Goal: Task Accomplishment & Management: Complete application form

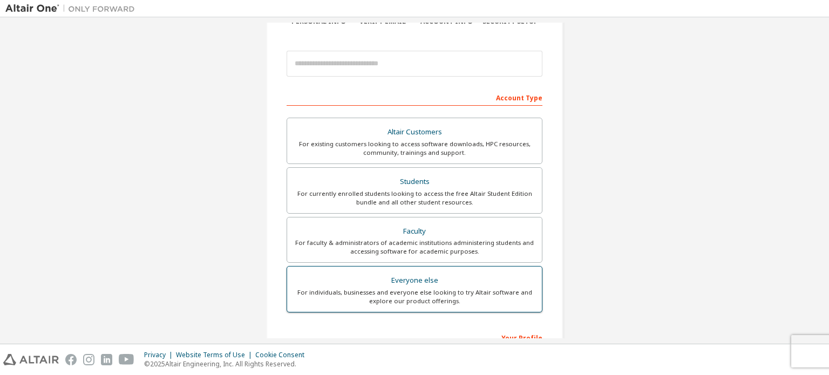
scroll to position [253, 0]
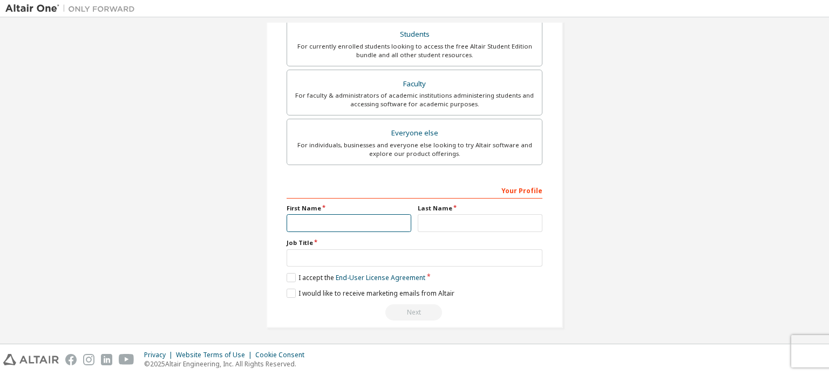
click at [348, 219] on input "text" at bounding box center [349, 223] width 125 height 18
type input "*"
drag, startPoint x: 365, startPoint y: 221, endPoint x: 190, endPoint y: 241, distance: 176.1
click at [190, 241] on div "Create an Altair One Account For Free Trials, Licenses, Downloads, Learning & D…" at bounding box center [414, 56] width 818 height 572
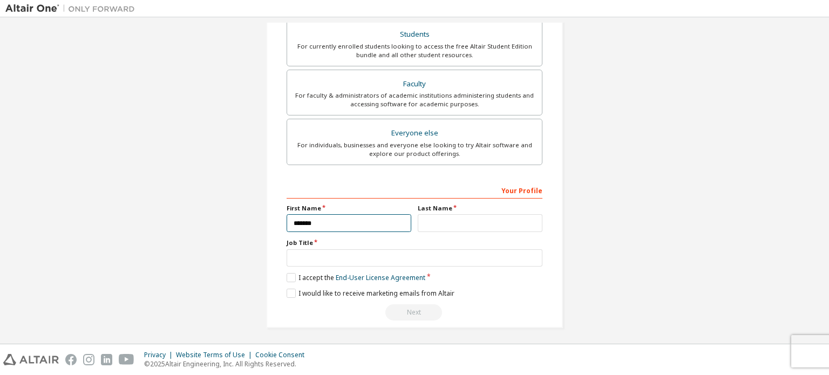
type input "*******"
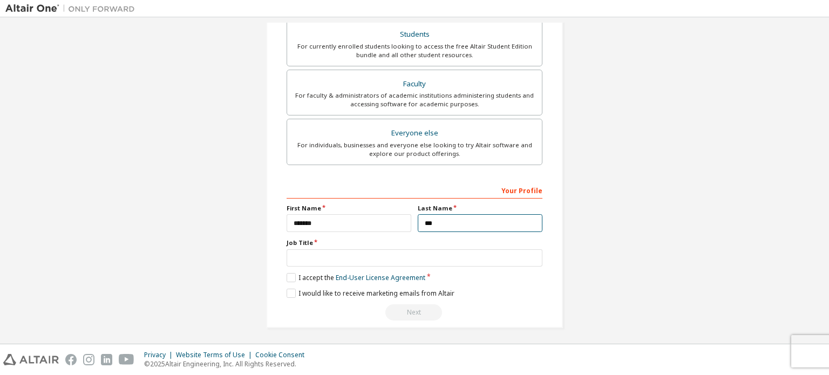
type input "***"
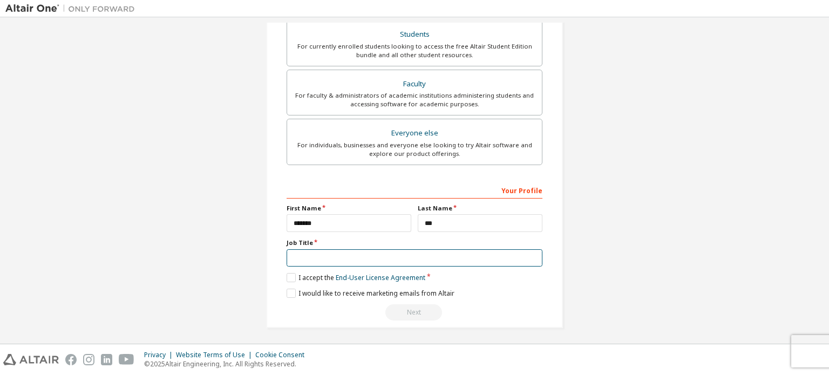
click at [333, 249] on input "text" at bounding box center [415, 258] width 256 height 18
type input "*******"
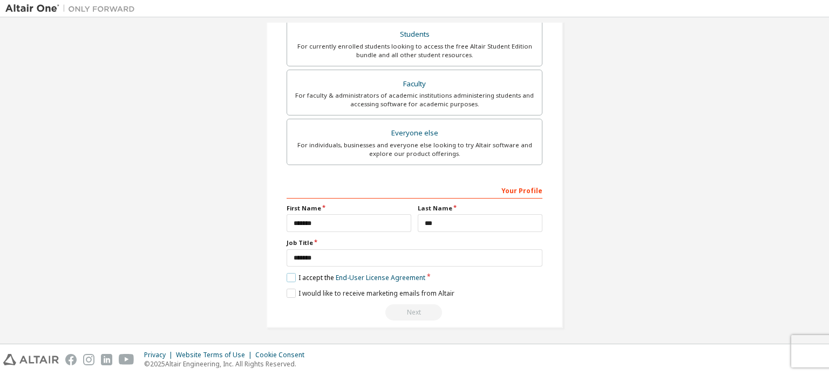
click at [287, 279] on label "I accept the End-User License Agreement" at bounding box center [356, 277] width 139 height 9
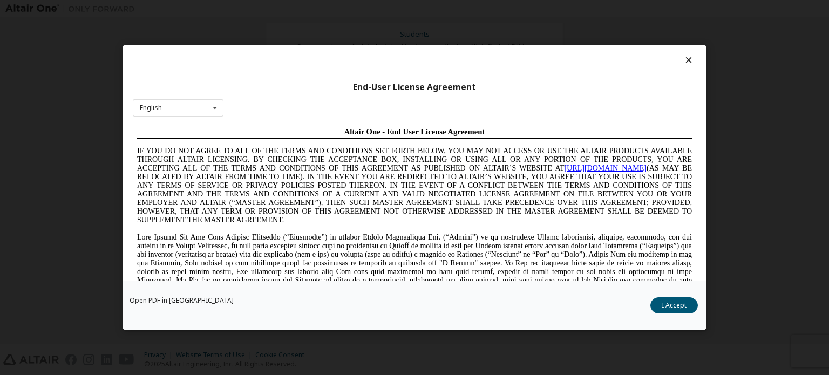
scroll to position [0, 0]
click at [657, 304] on button "I Accept" at bounding box center [673, 305] width 47 height 16
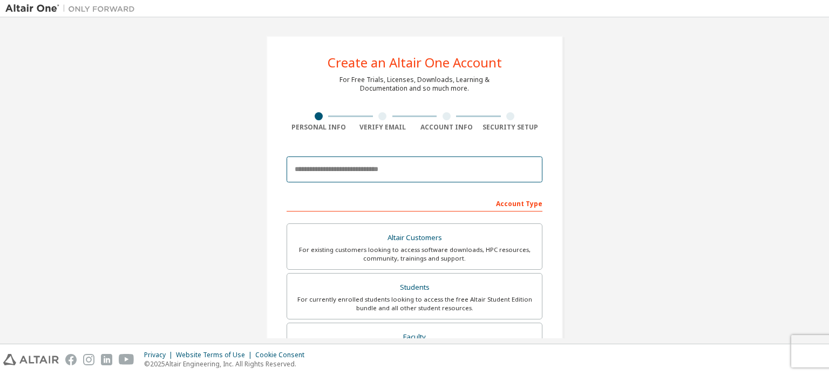
click at [413, 172] on input "email" at bounding box center [415, 170] width 256 height 26
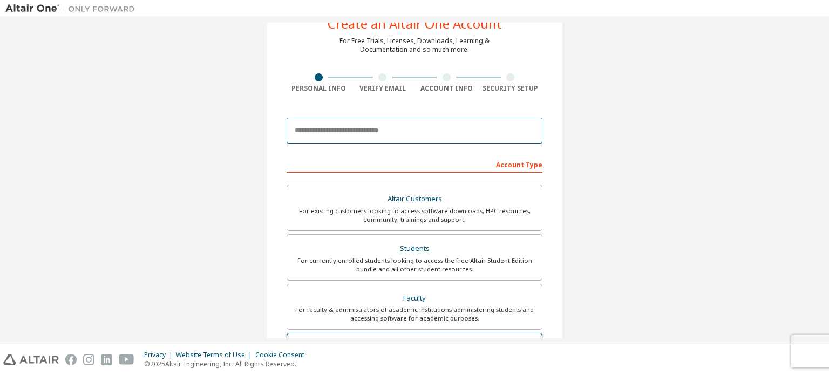
scroll to position [108, 0]
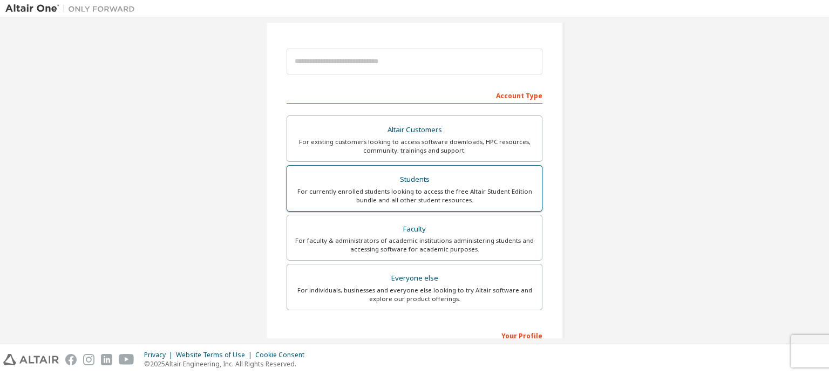
click at [483, 178] on div "Students" at bounding box center [415, 179] width 242 height 15
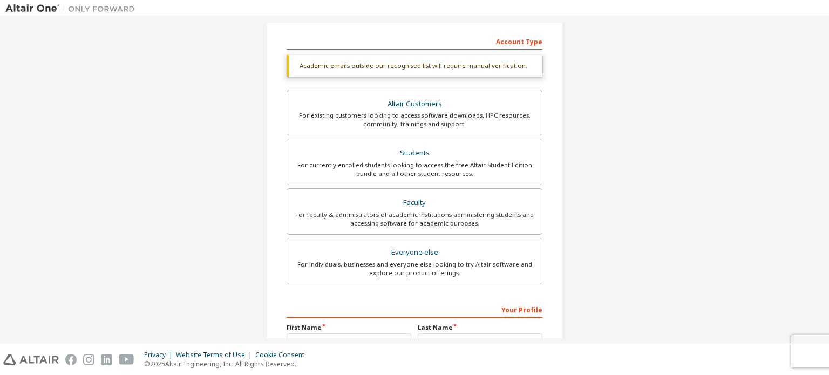
scroll to position [54, 0]
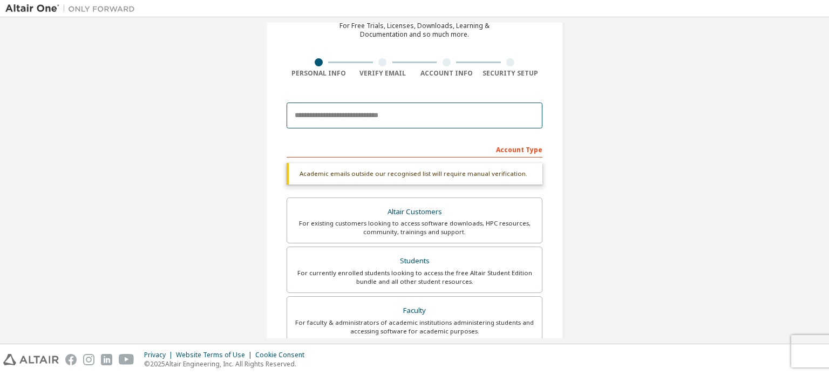
click at [434, 118] on input "email" at bounding box center [415, 116] width 256 height 26
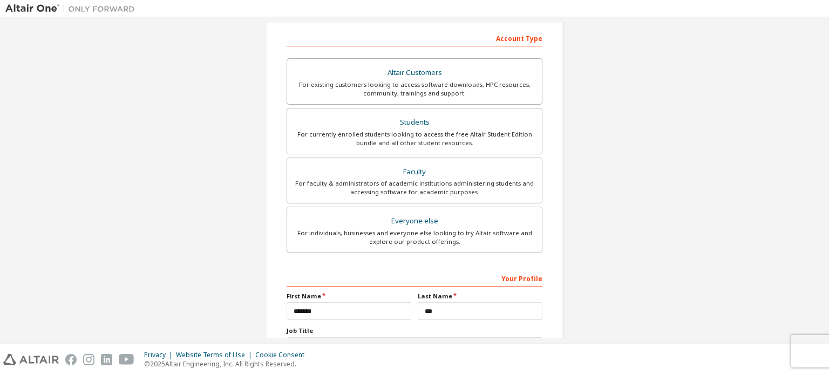
scroll to position [253, 0]
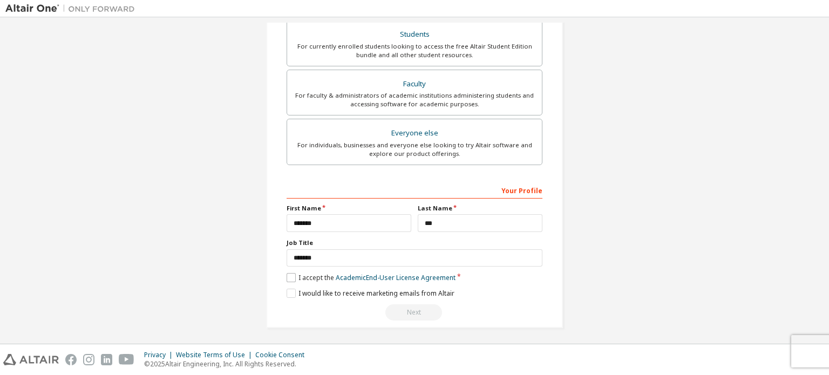
type input "**********"
click at [293, 277] on label "I accept the Academic End-User License Agreement" at bounding box center [371, 277] width 169 height 9
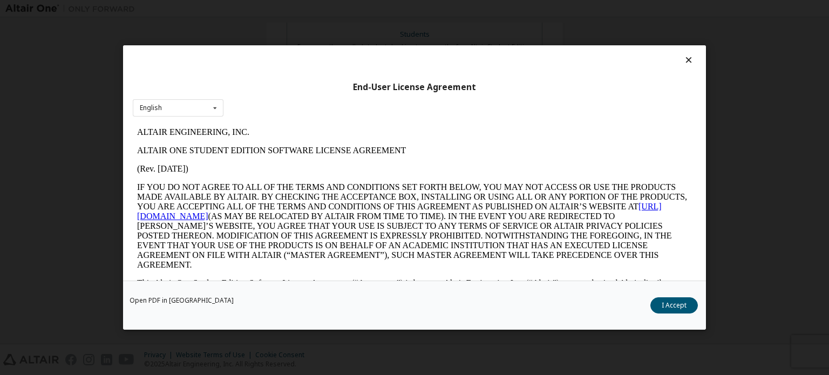
scroll to position [0, 0]
click at [665, 312] on button "I Accept" at bounding box center [673, 305] width 47 height 16
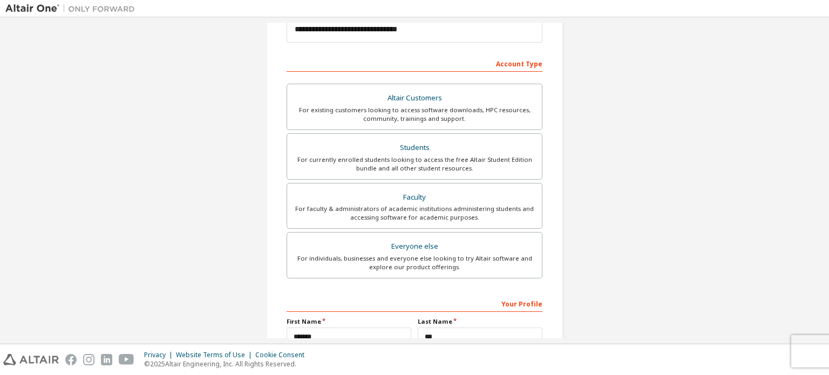
scroll to position [253, 0]
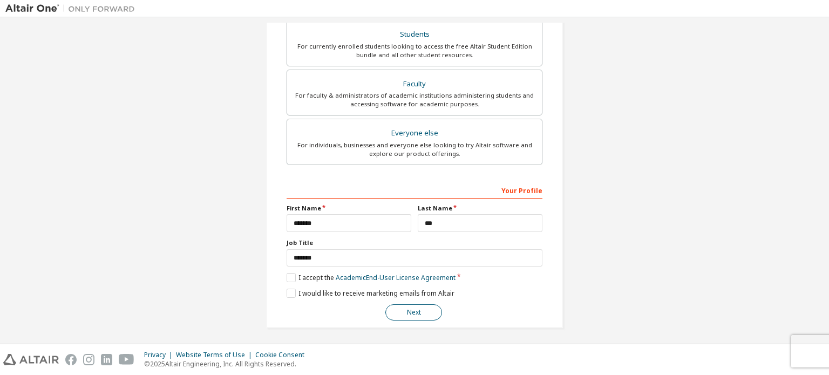
click at [418, 306] on button "Next" at bounding box center [413, 312] width 57 height 16
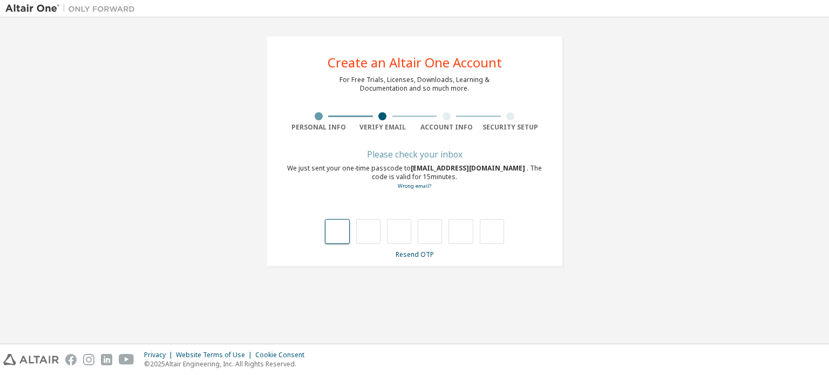
click at [341, 235] on input "text" at bounding box center [337, 231] width 24 height 25
type input "*"
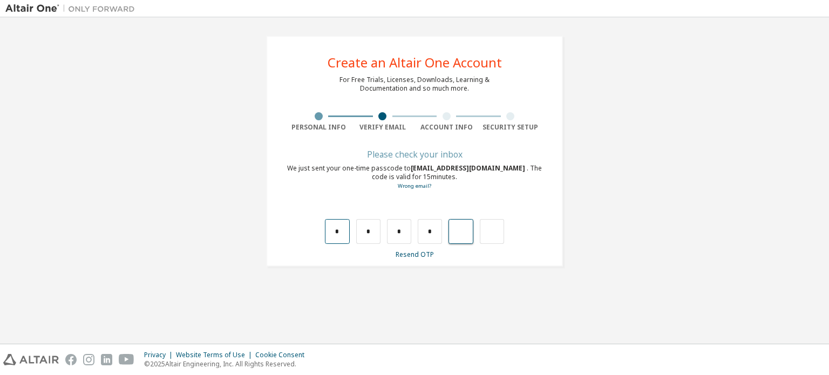
type input "*"
